Goal: Navigation & Orientation: Understand site structure

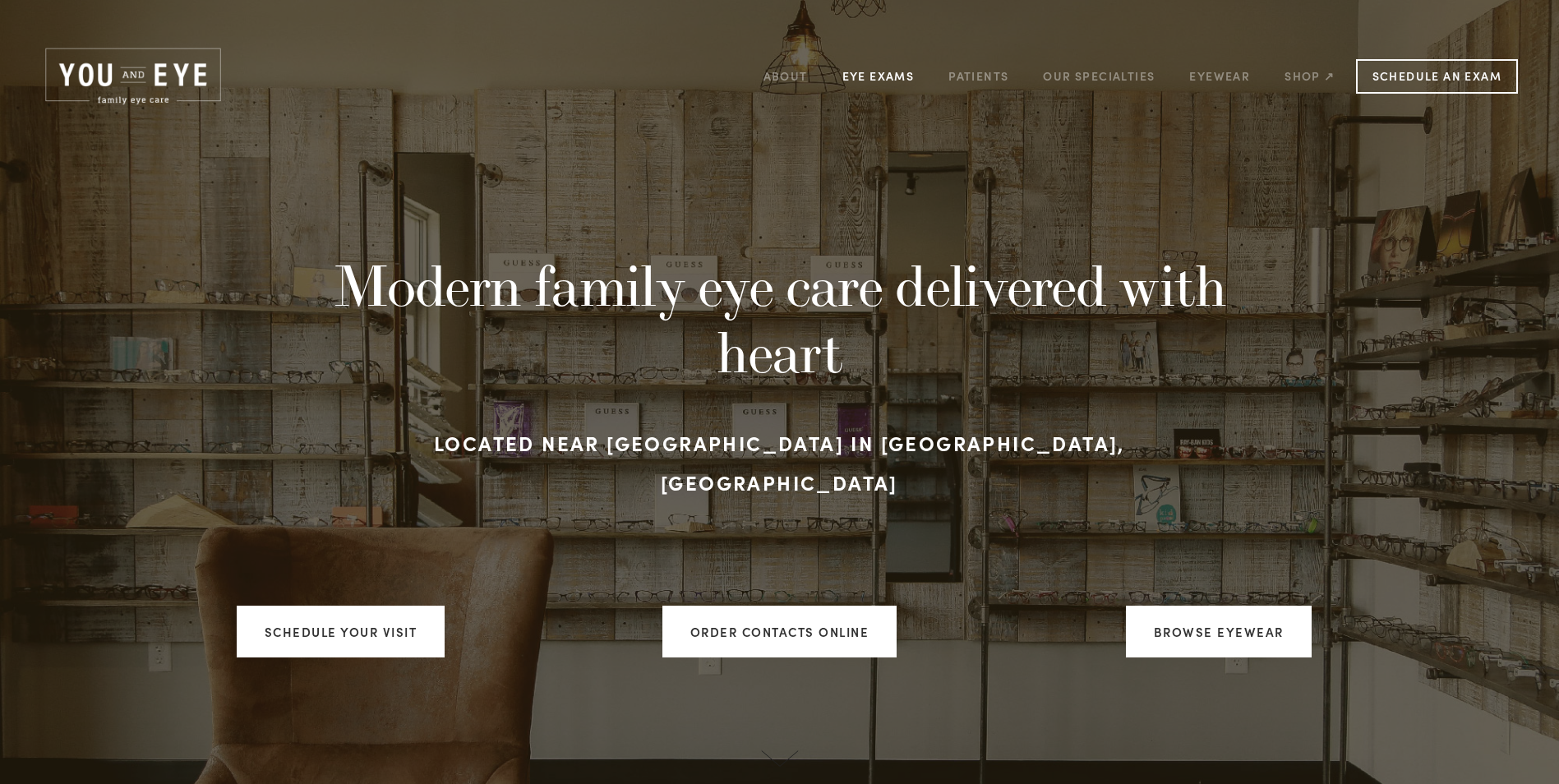
click at [858, 70] on link "Eye Exams" at bounding box center [878, 76] width 72 height 26
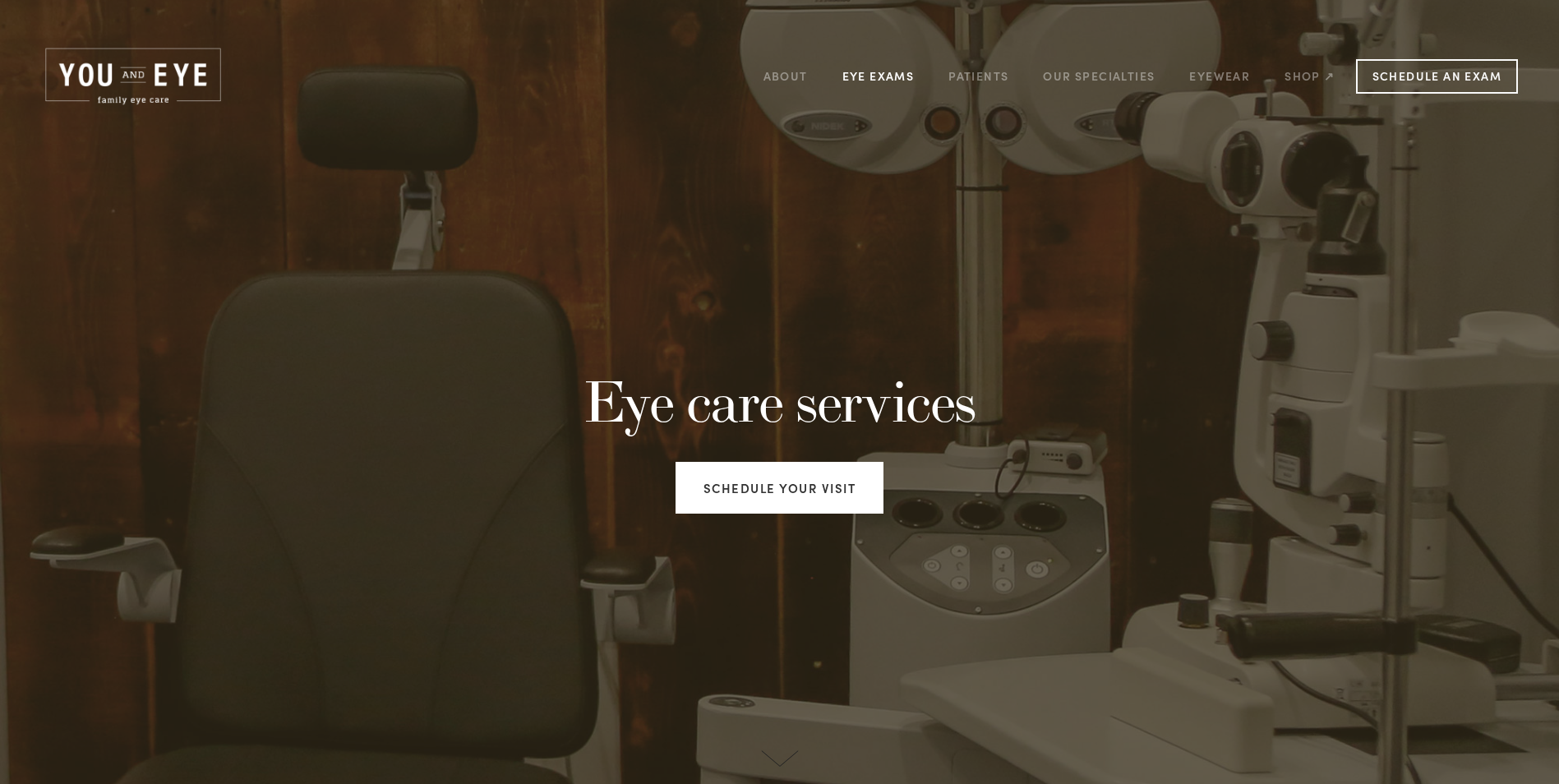
click at [889, 74] on link "Eye Exams" at bounding box center [878, 76] width 72 height 26
click at [987, 78] on link "Patients" at bounding box center [978, 76] width 60 height 26
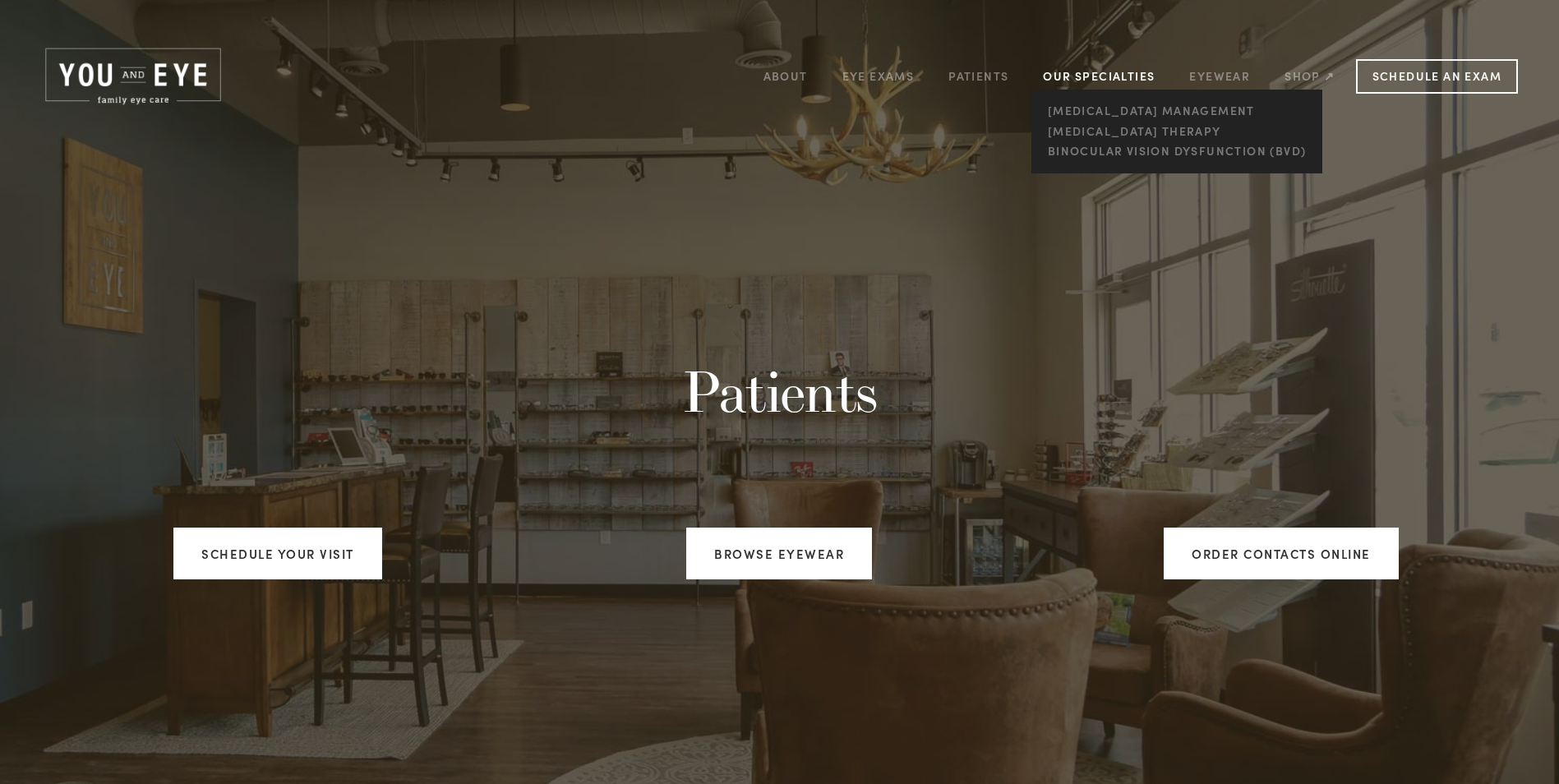
click at [1055, 78] on link "Our Specialties" at bounding box center [1098, 76] width 111 height 15
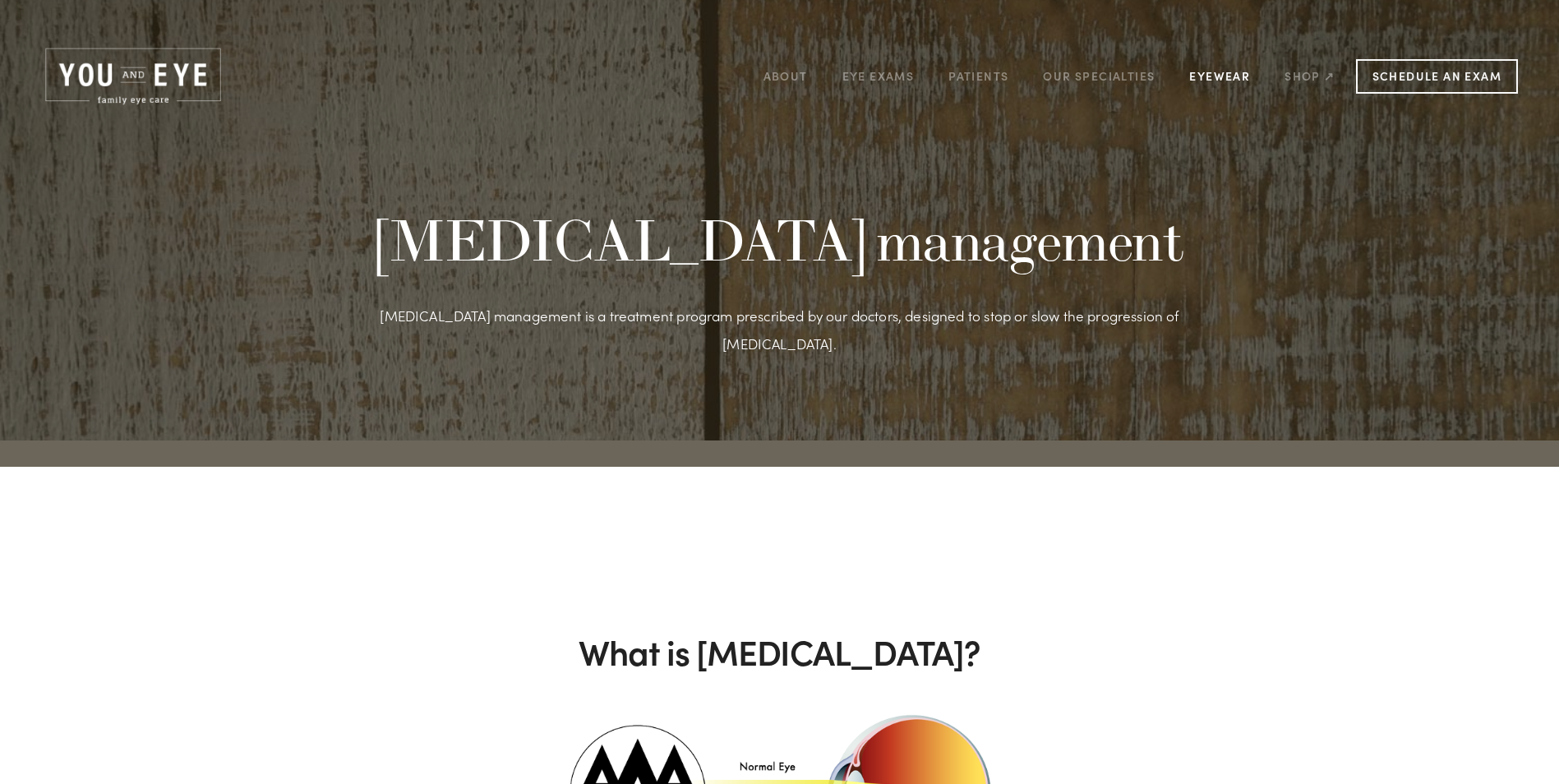
click at [1216, 77] on link "Eyewear" at bounding box center [1219, 76] width 60 height 26
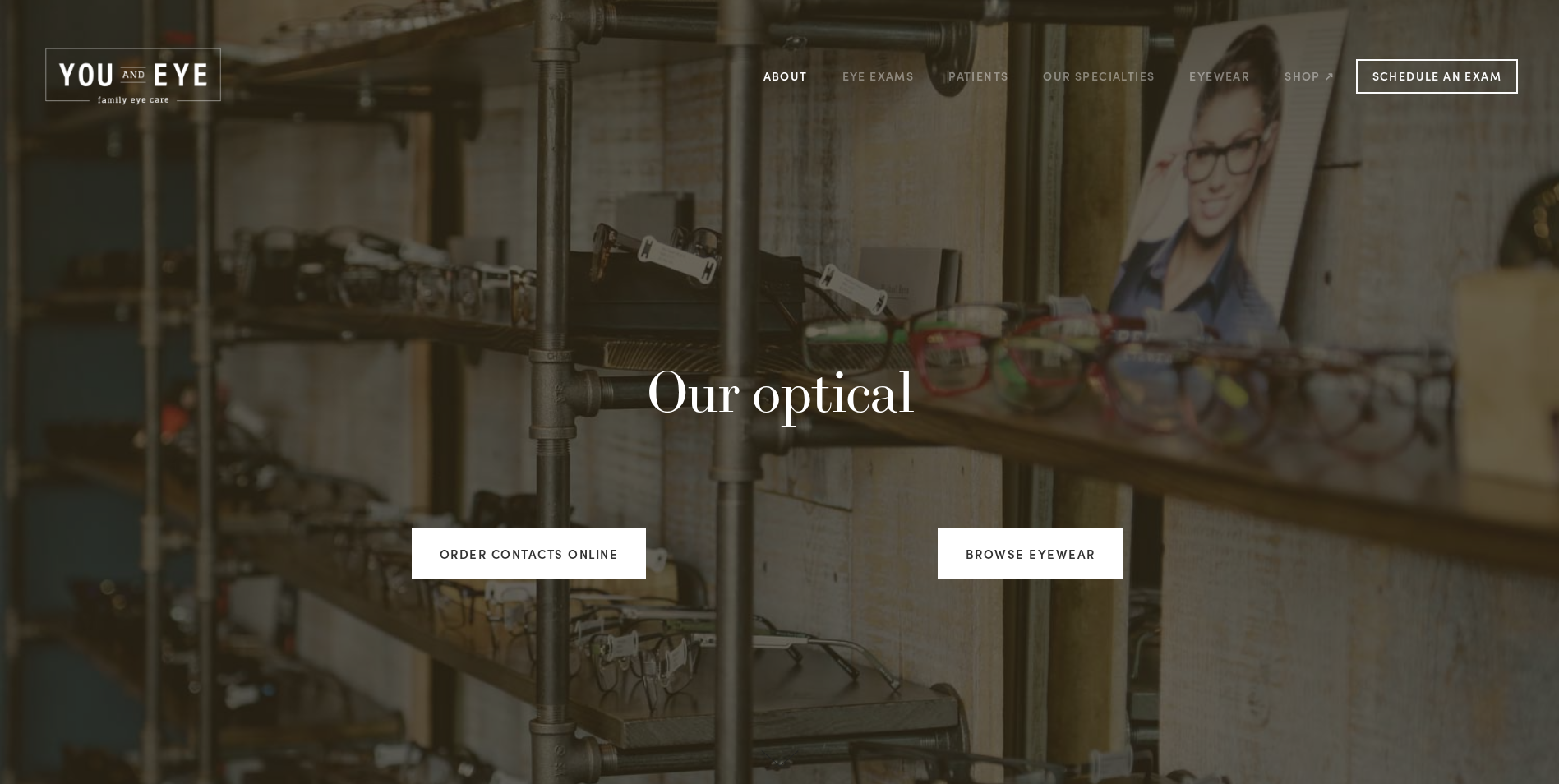
click at [778, 72] on link "About" at bounding box center [785, 76] width 44 height 26
